Goal: Information Seeking & Learning: Learn about a topic

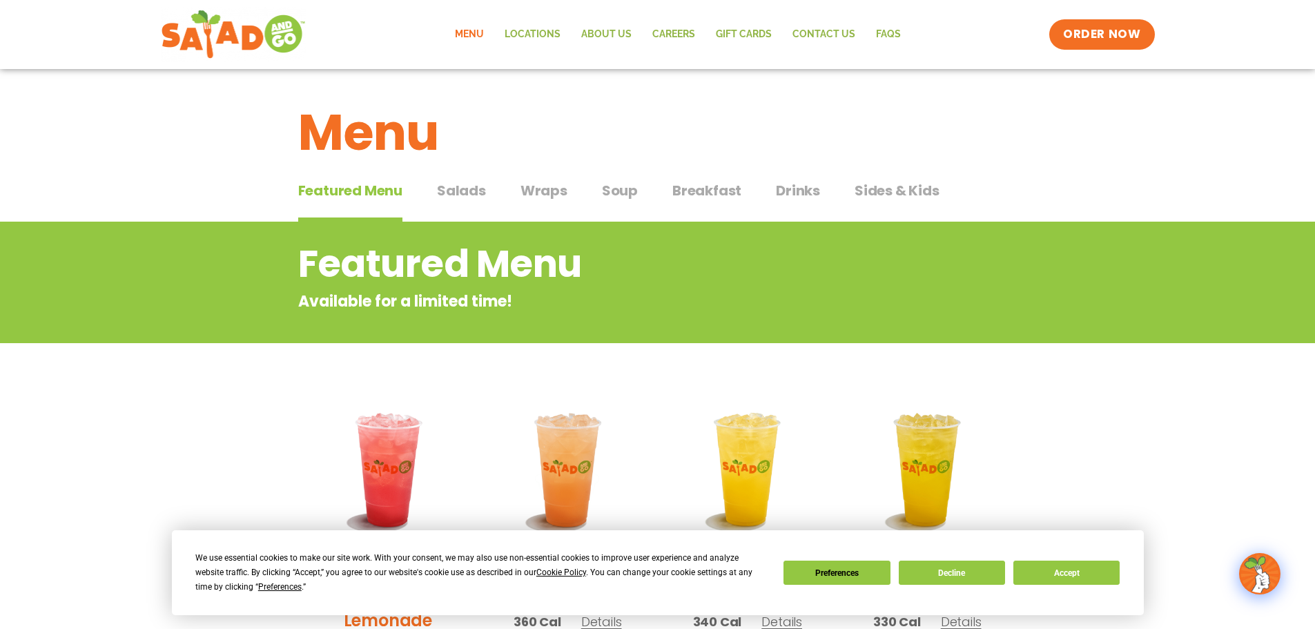
click at [696, 197] on span "Breakfast" at bounding box center [706, 190] width 69 height 21
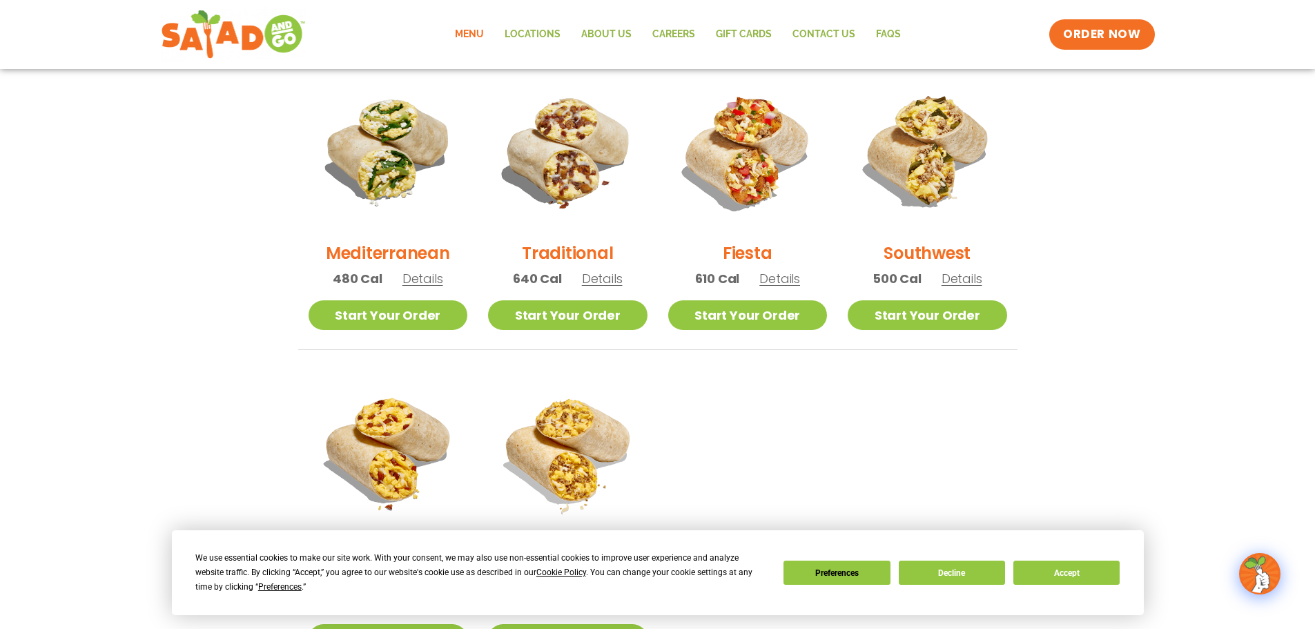
scroll to position [380, 0]
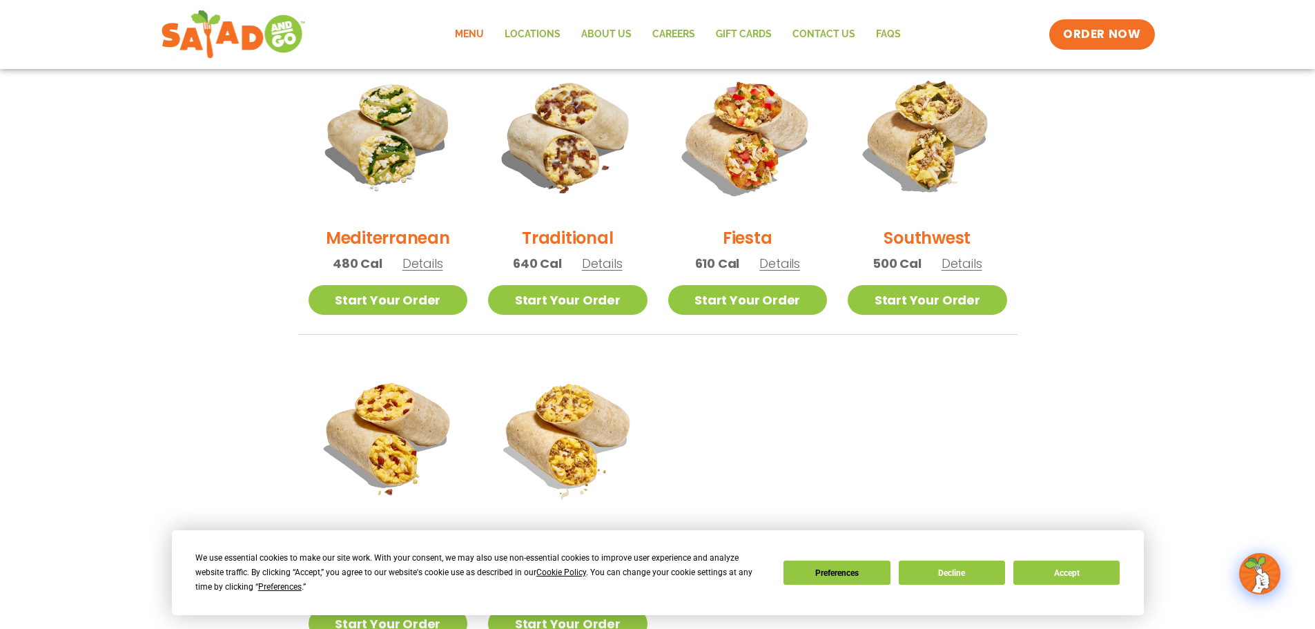
click at [603, 266] on span "Details" at bounding box center [602, 263] width 41 height 17
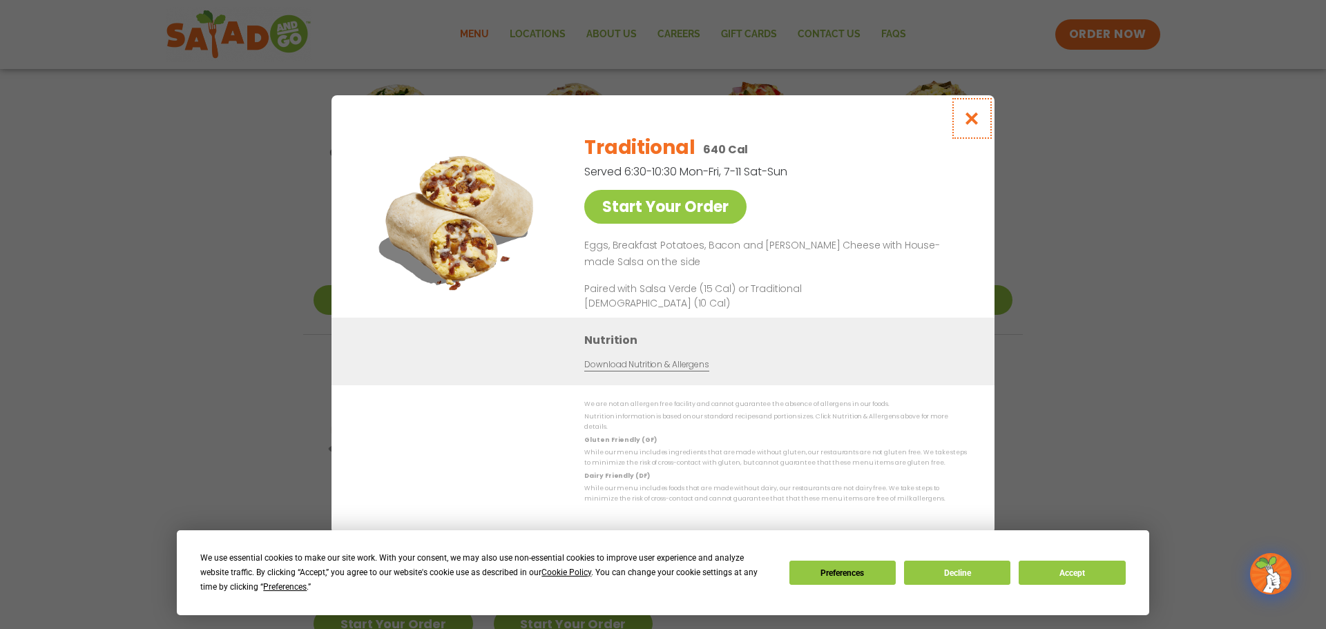
click at [976, 119] on icon "Close modal" at bounding box center [971, 118] width 17 height 14
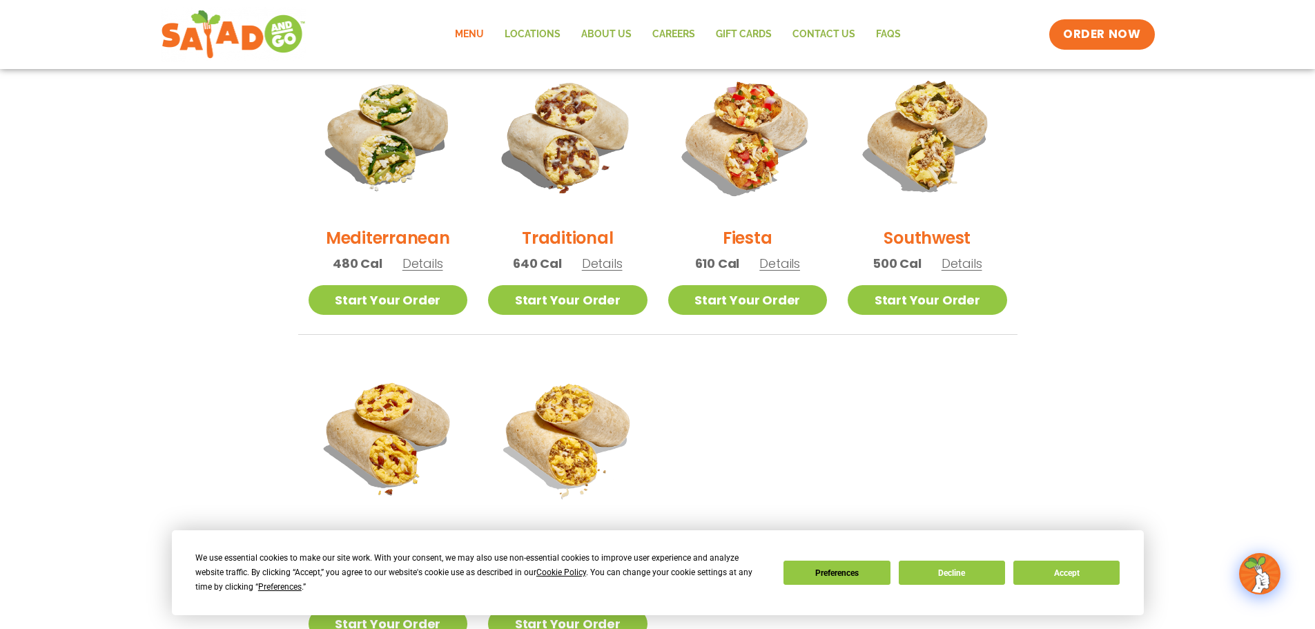
click at [776, 263] on span "Details" at bounding box center [779, 263] width 41 height 17
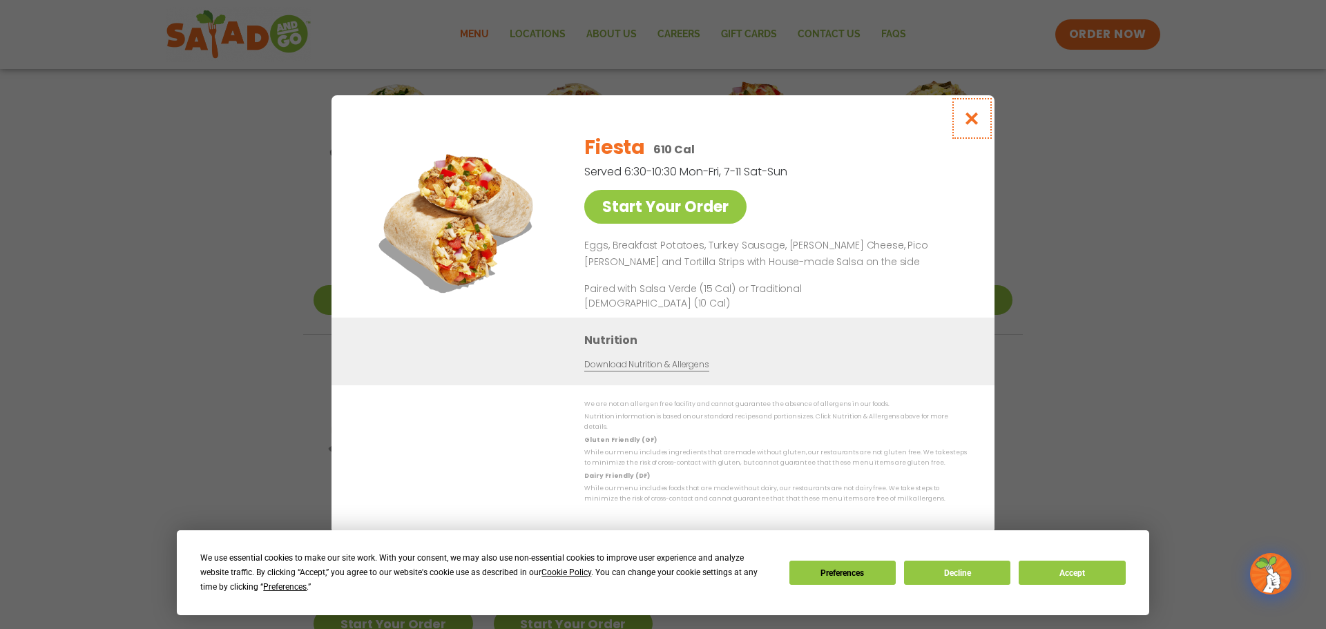
click at [974, 124] on icon "Close modal" at bounding box center [971, 118] width 17 height 14
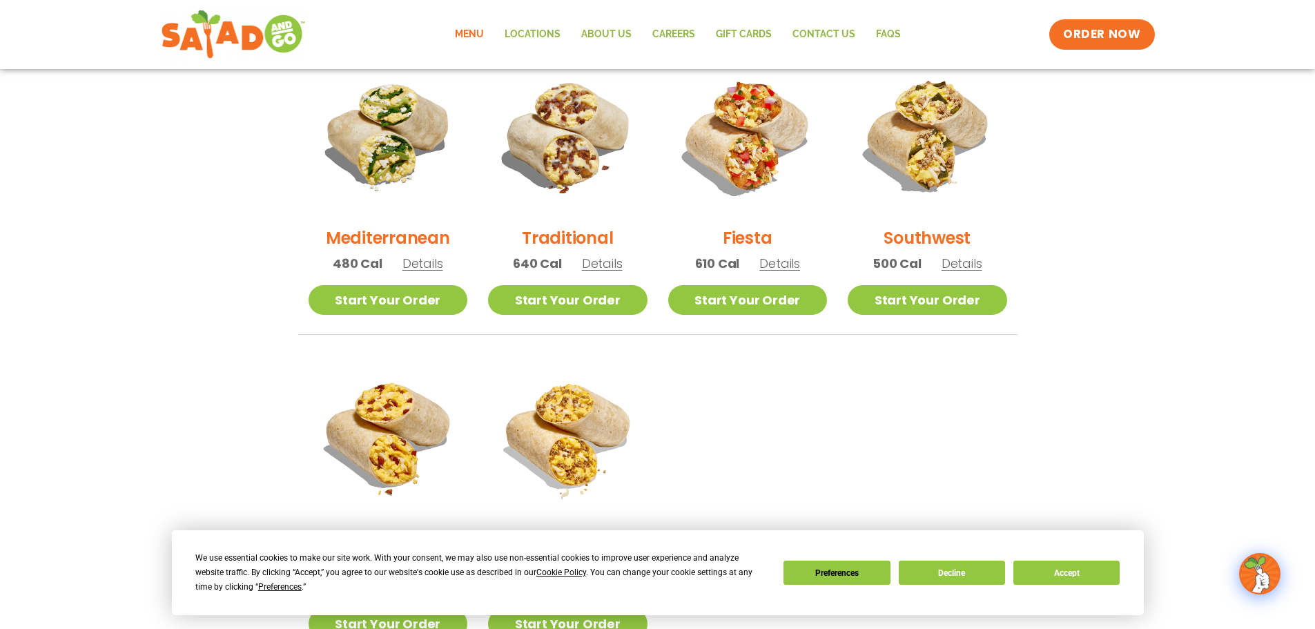
click at [964, 262] on span "Details" at bounding box center [962, 263] width 41 height 17
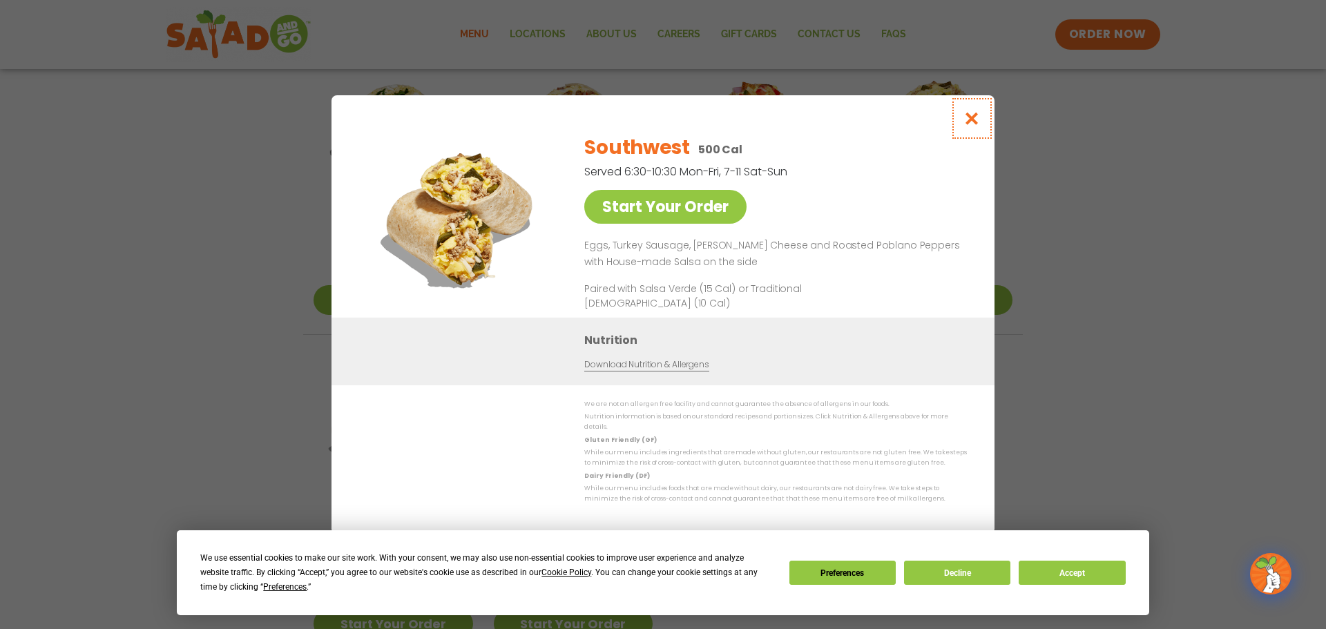
click at [973, 126] on icon "Close modal" at bounding box center [971, 118] width 17 height 14
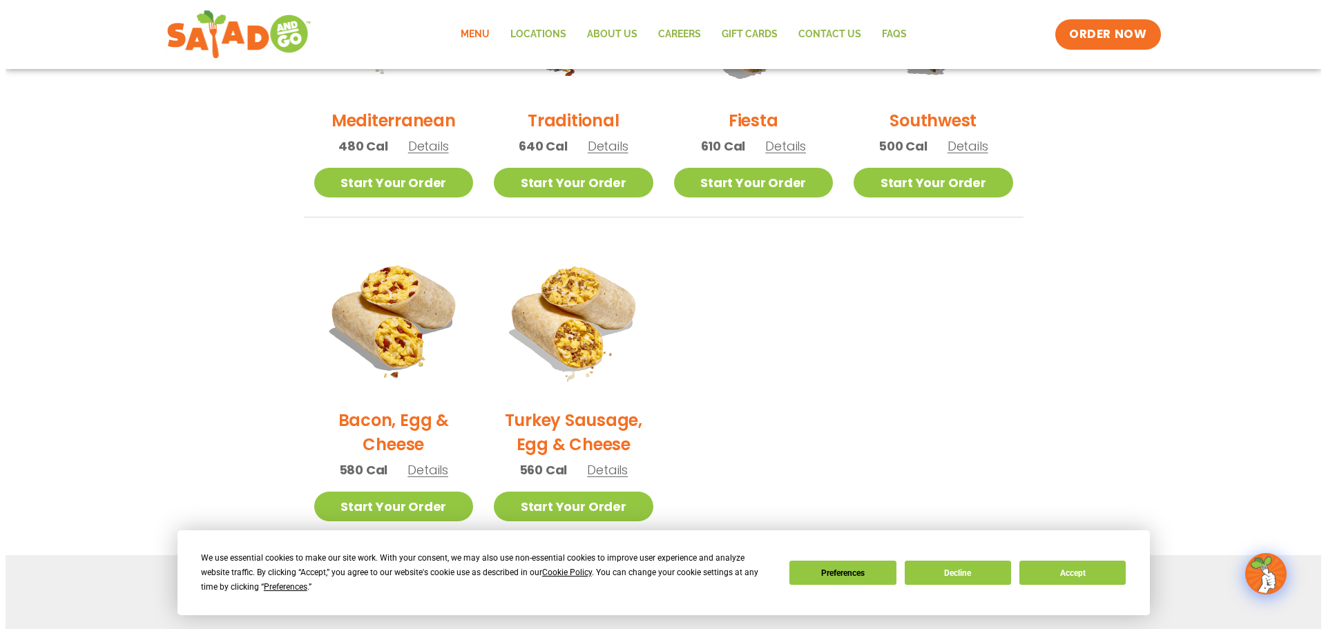
scroll to position [518, 0]
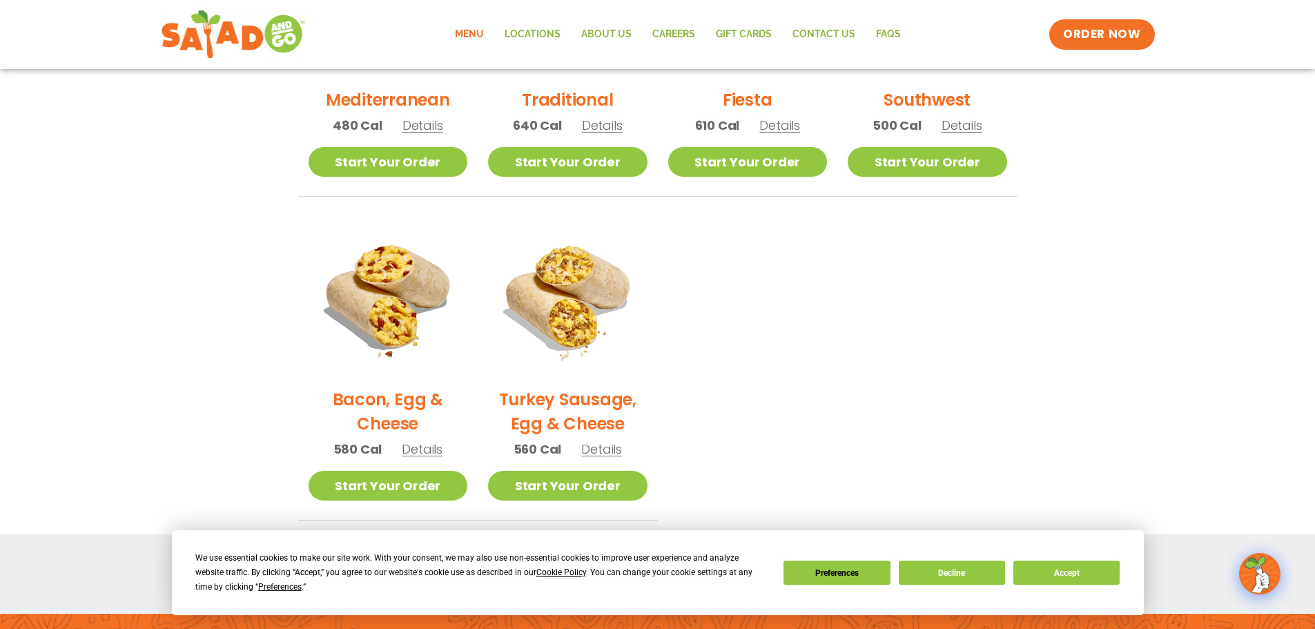
click at [415, 453] on span "Details" at bounding box center [422, 448] width 41 height 17
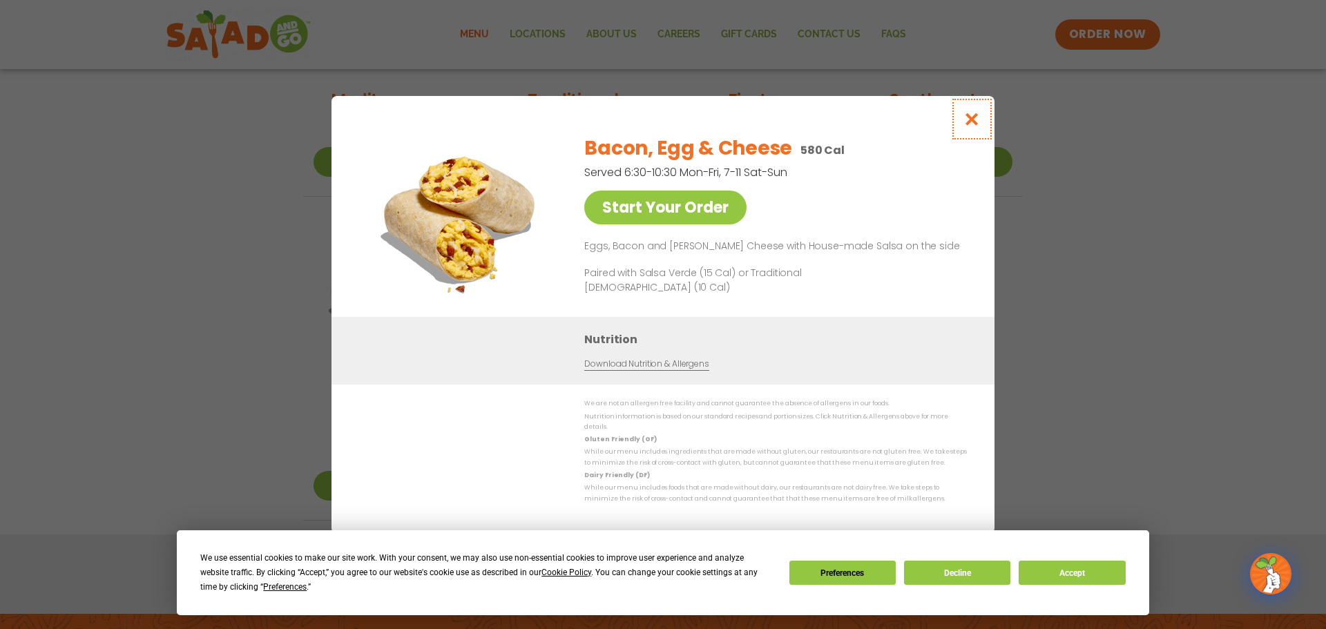
click at [968, 122] on icon "Close modal" at bounding box center [971, 119] width 17 height 14
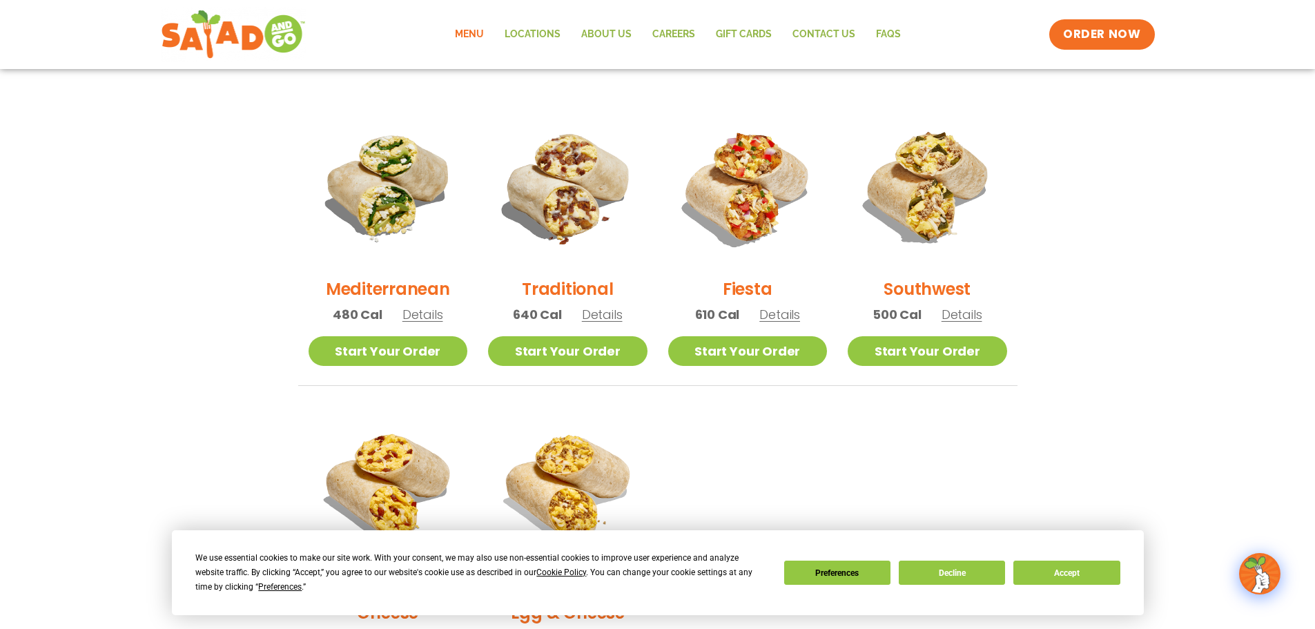
scroll to position [323, 0]
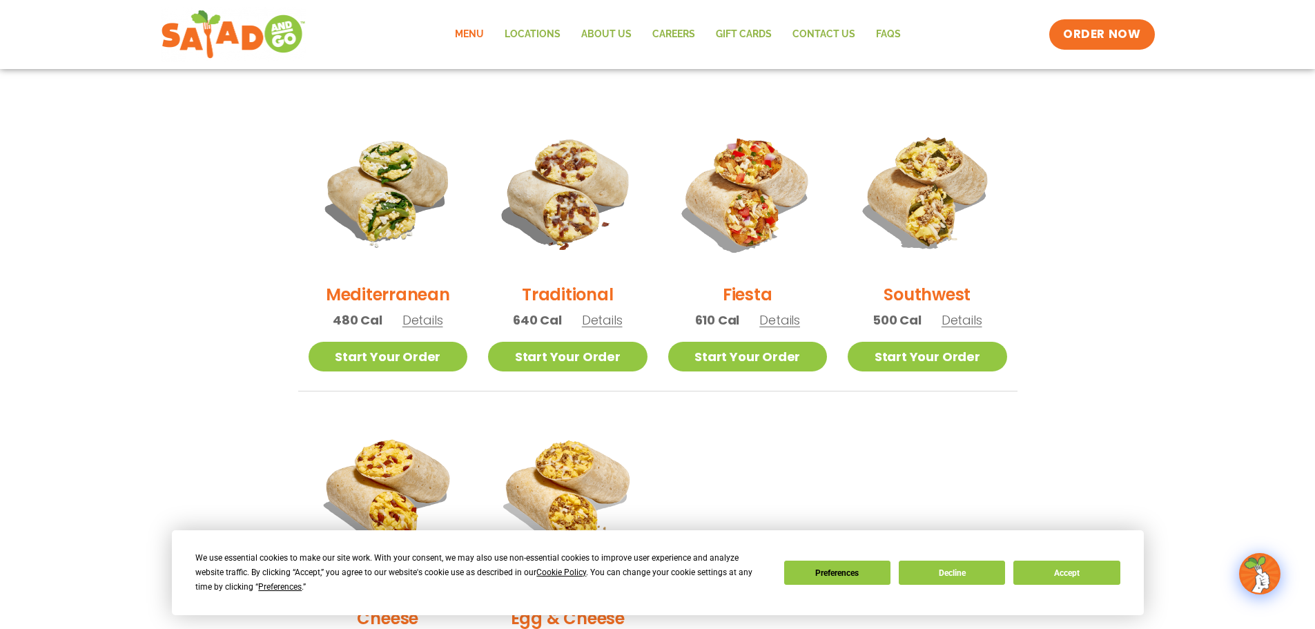
click at [613, 319] on span "Details" at bounding box center [602, 319] width 41 height 17
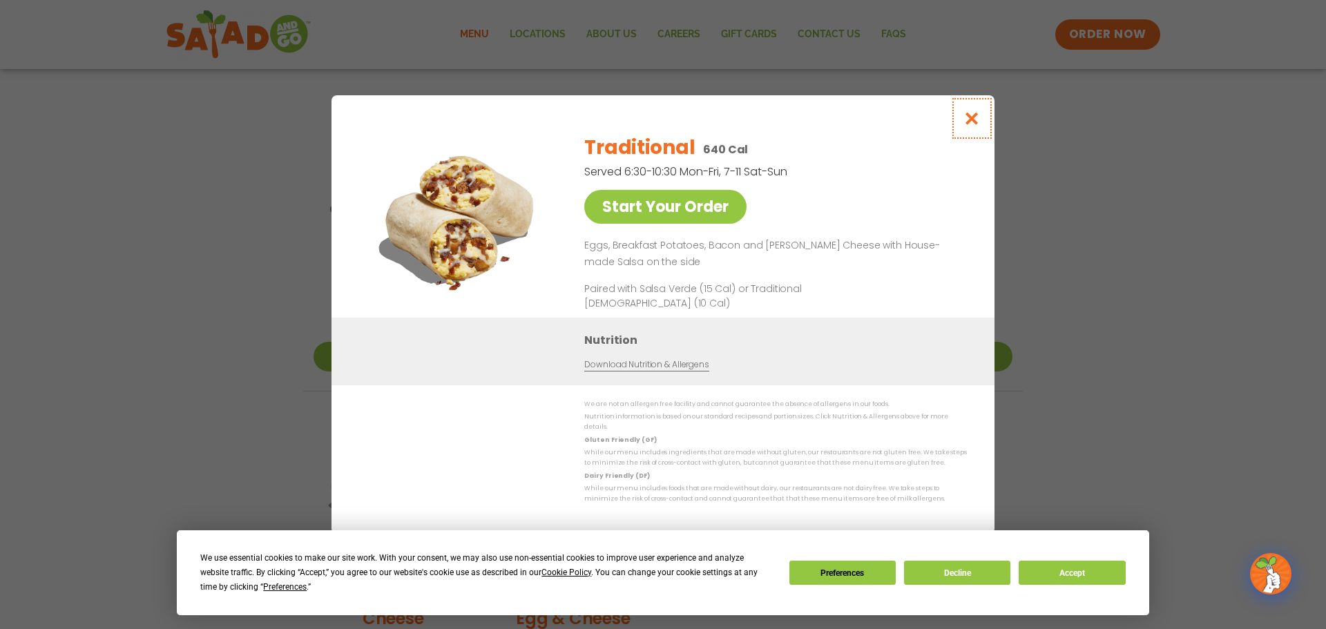
click at [964, 126] on icon "Close modal" at bounding box center [971, 118] width 17 height 14
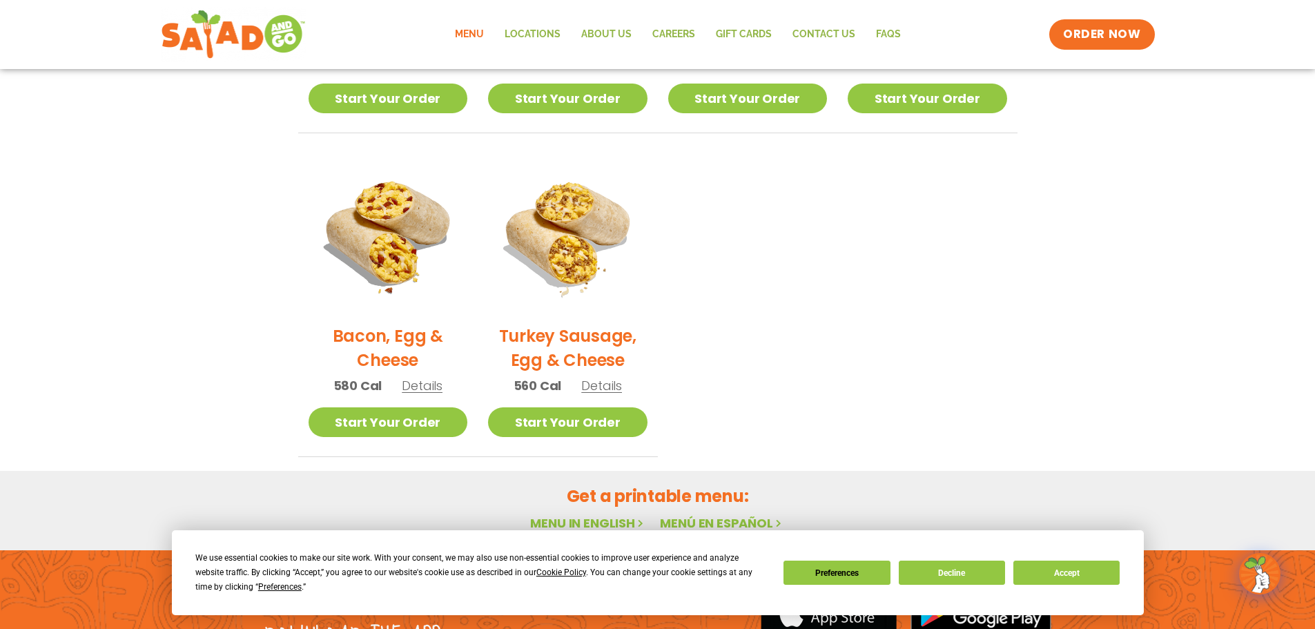
scroll to position [599, 0]
